Goal: Task Accomplishment & Management: Use online tool/utility

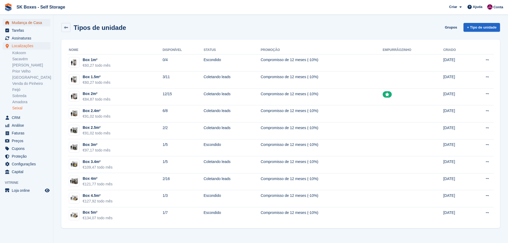
click at [32, 23] on span "Mudança de Casa" at bounding box center [28, 22] width 32 height 7
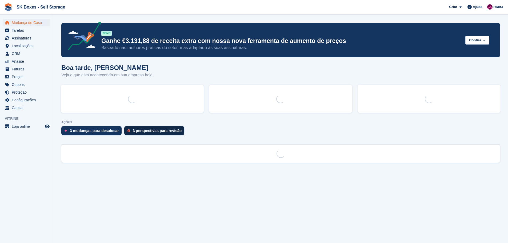
click at [164, 132] on div "3 perspectivas para revisão" at bounding box center [157, 131] width 49 height 4
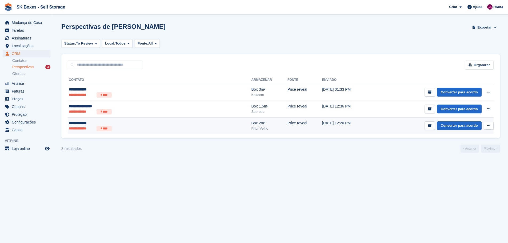
click at [251, 131] on div "Prior Velho" at bounding box center [269, 128] width 36 height 5
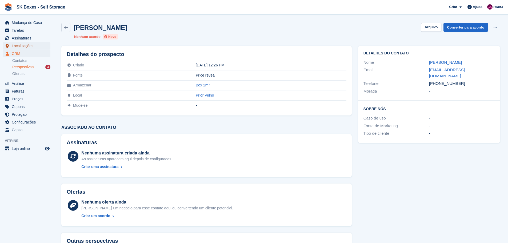
click at [27, 46] on span "Localizações" at bounding box center [28, 45] width 32 height 7
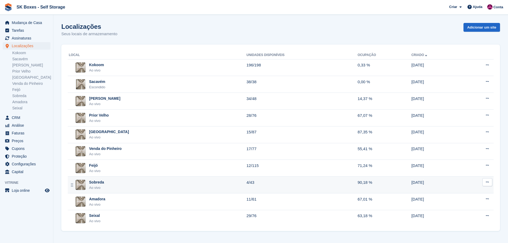
click at [102, 190] on div "Ao vivo" at bounding box center [96, 187] width 15 height 5
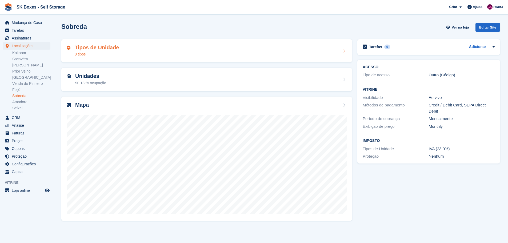
click at [106, 45] on h2 "Tipos de Unidade" at bounding box center [97, 48] width 44 height 6
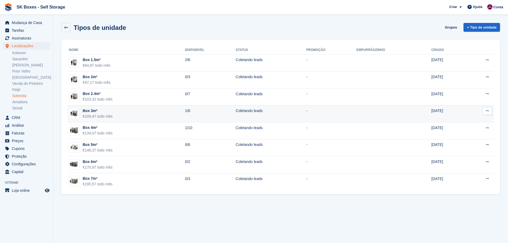
click at [107, 119] on div "€109,47 todo mês" at bounding box center [98, 117] width 30 height 6
